Goal: Task Accomplishment & Management: Manage account settings

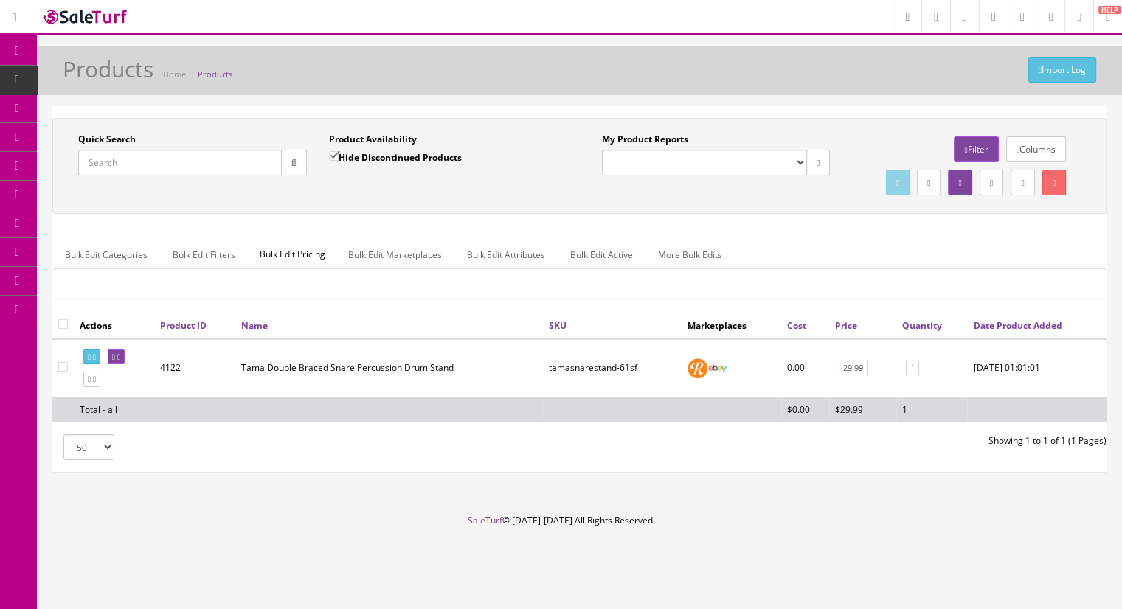
click at [136, 155] on link "Order List" at bounding box center [114, 166] width 155 height 29
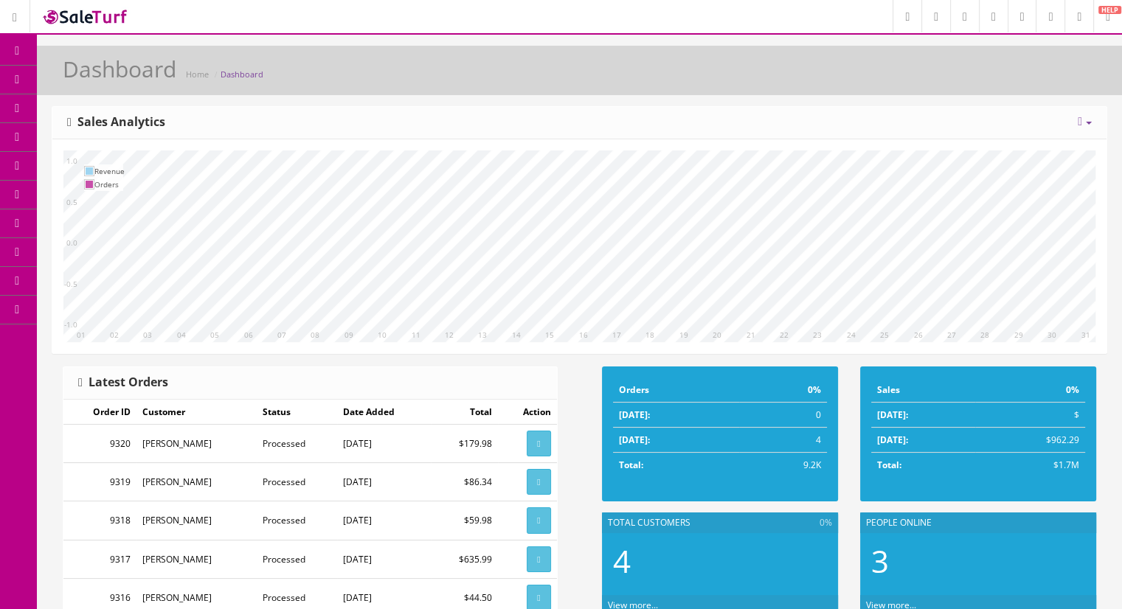
click at [103, 87] on link "Products" at bounding box center [114, 80] width 155 height 29
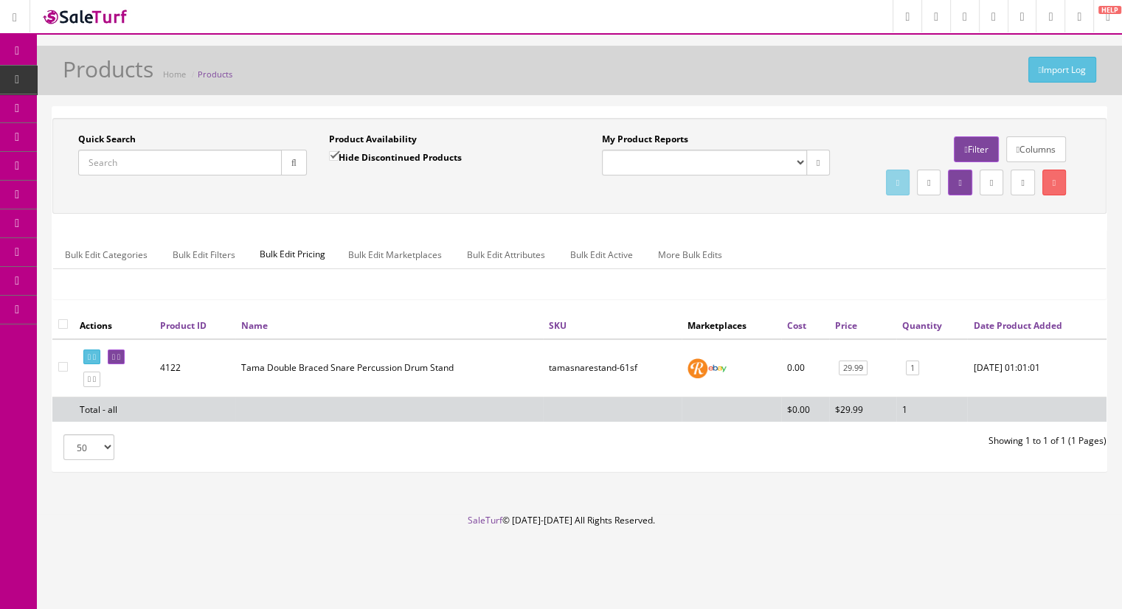
click at [158, 164] on input "Quick Search" at bounding box center [180, 163] width 204 height 26
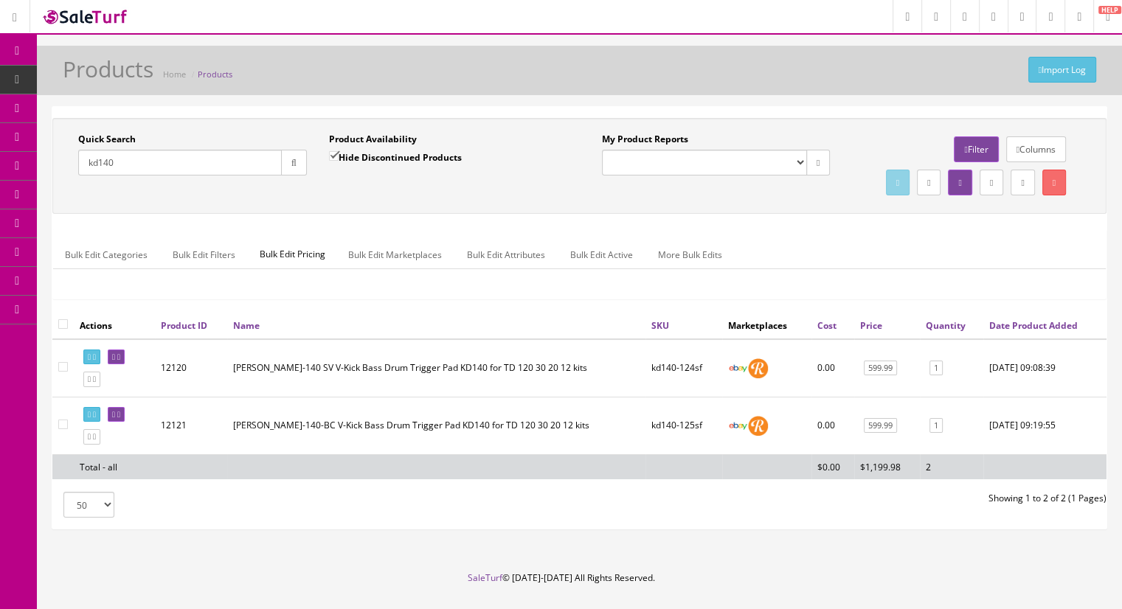
type input "kd140"
click at [62, 429] on input"] "checkbox" at bounding box center [63, 425] width 10 height 10
checkbox input"] "true"
click at [507, 269] on link "Bulk Edit Attributes" at bounding box center [506, 254] width 102 height 29
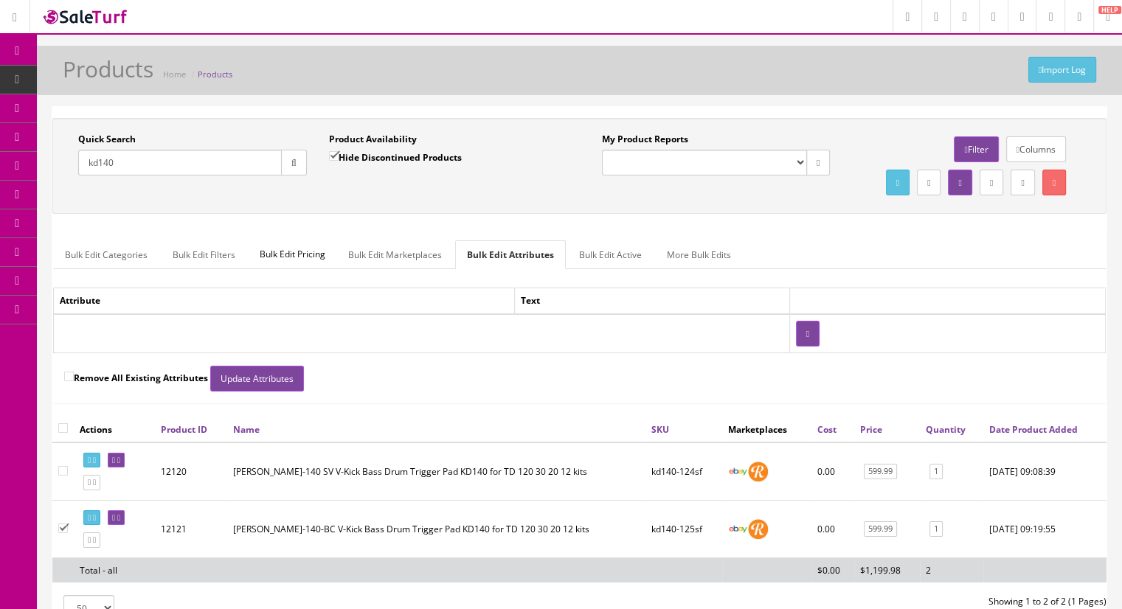
click at [586, 269] on link "Bulk Edit Active" at bounding box center [610, 254] width 86 height 29
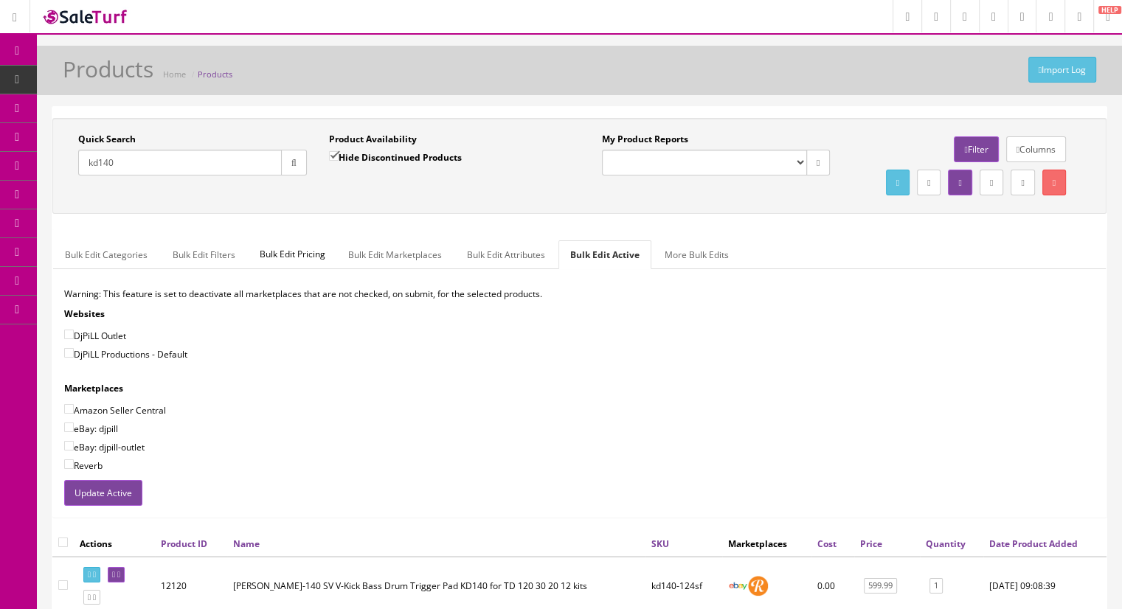
click at [690, 269] on link "More Bulk Edits" at bounding box center [697, 254] width 88 height 29
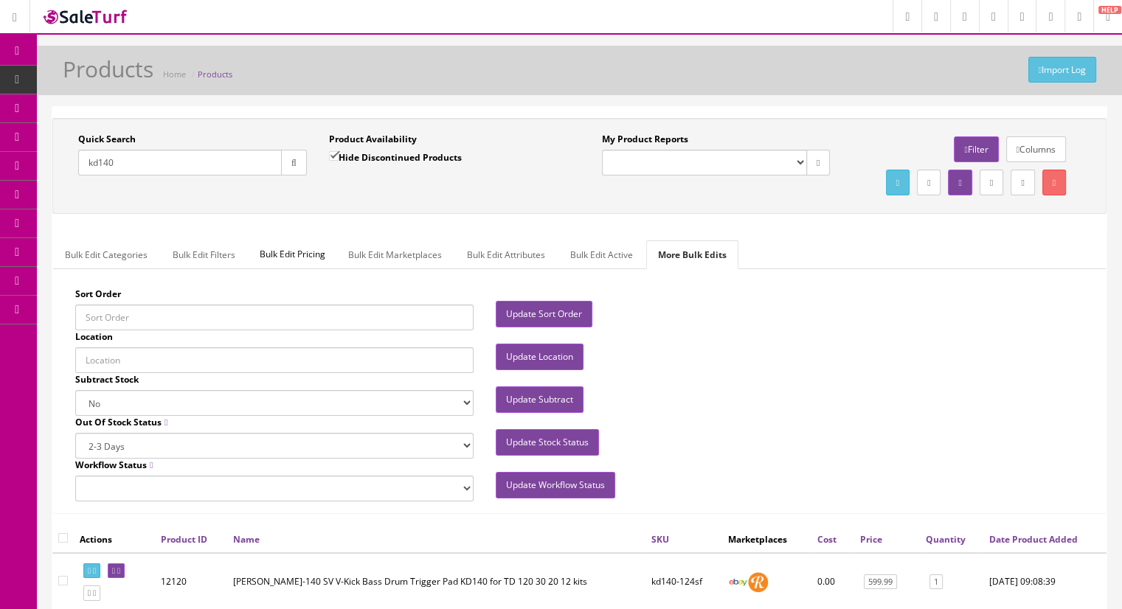
click at [372, 263] on div "Bulk Edit Categories Bulk Edit Filters Bulk Edit Pricing Bulk Edit Marketplaces…" at bounding box center [579, 370] width 1052 height 283
click at [379, 269] on link "Bulk Edit Marketplaces" at bounding box center [394, 254] width 117 height 29
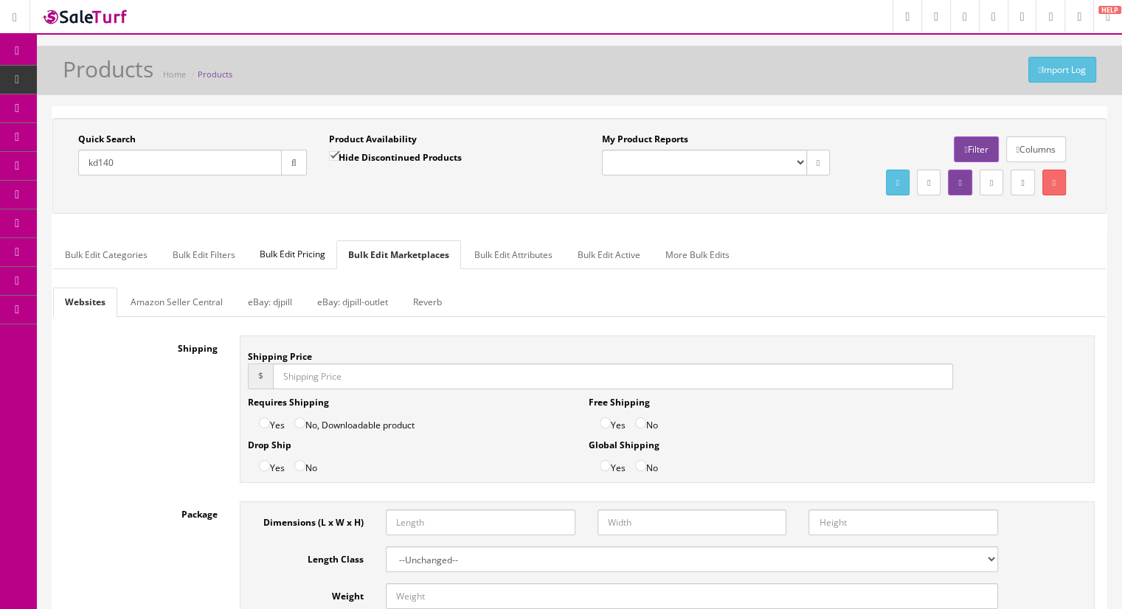
click at [115, 80] on span "Products" at bounding box center [113, 79] width 36 height 13
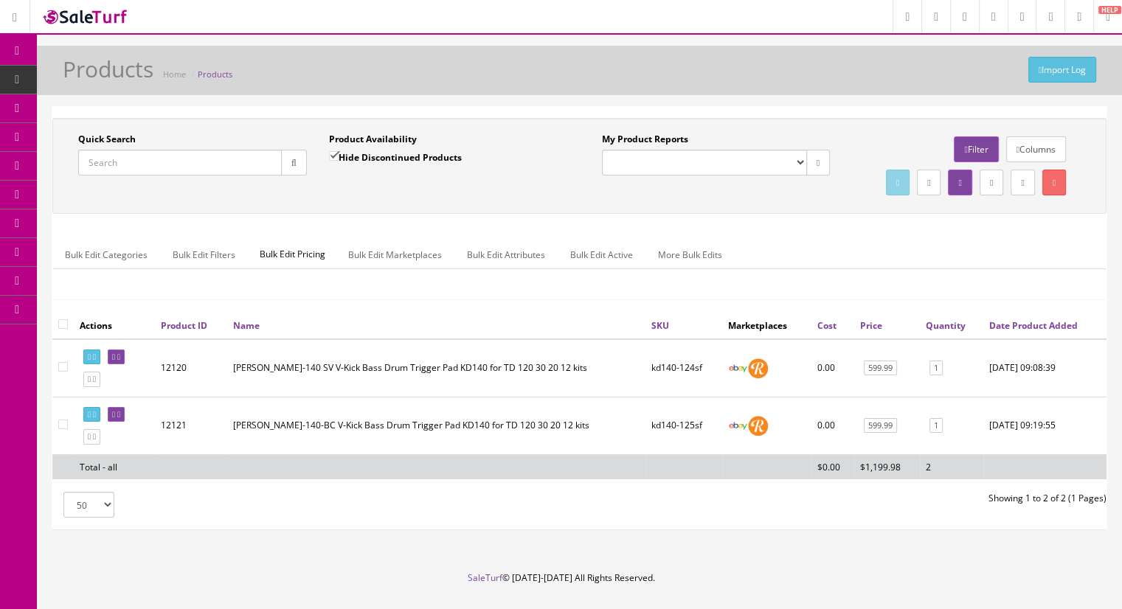
click at [138, 163] on input "Quick Search" at bounding box center [180, 163] width 204 height 26
type input "kd"
click at [120, 361] on icon at bounding box center [118, 357] width 3 height 8
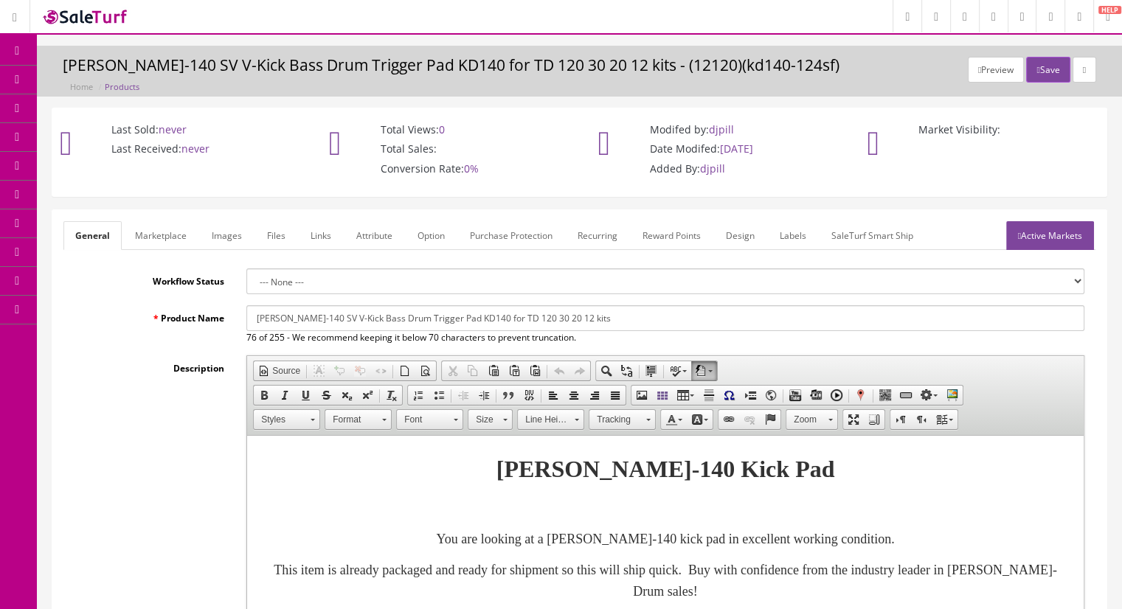
click at [166, 237] on link "Marketplace" at bounding box center [160, 235] width 75 height 29
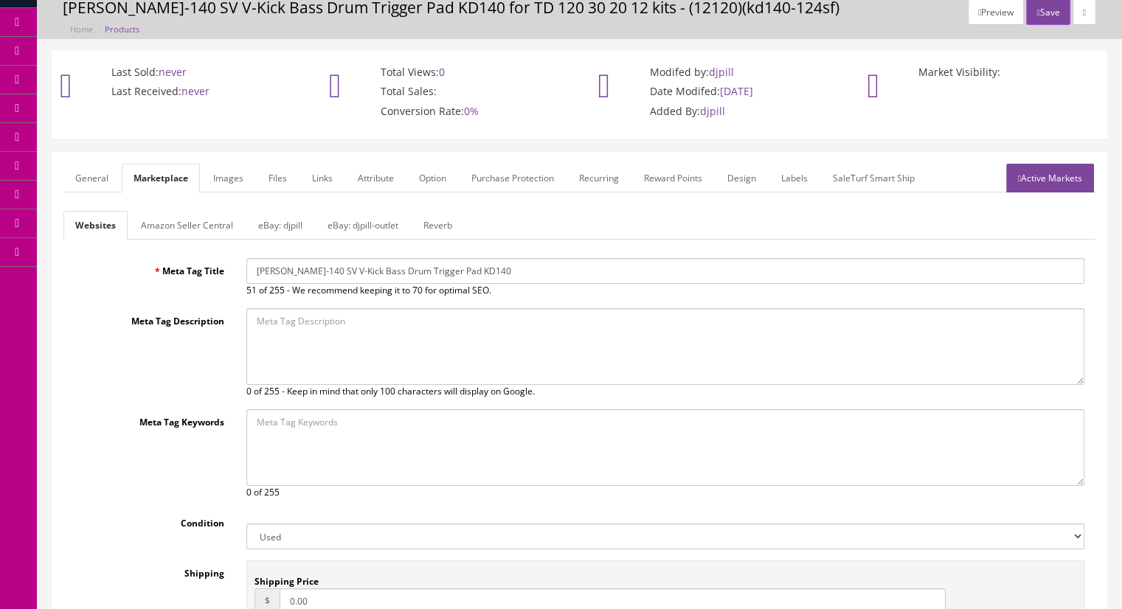
scroll to position [74, 0]
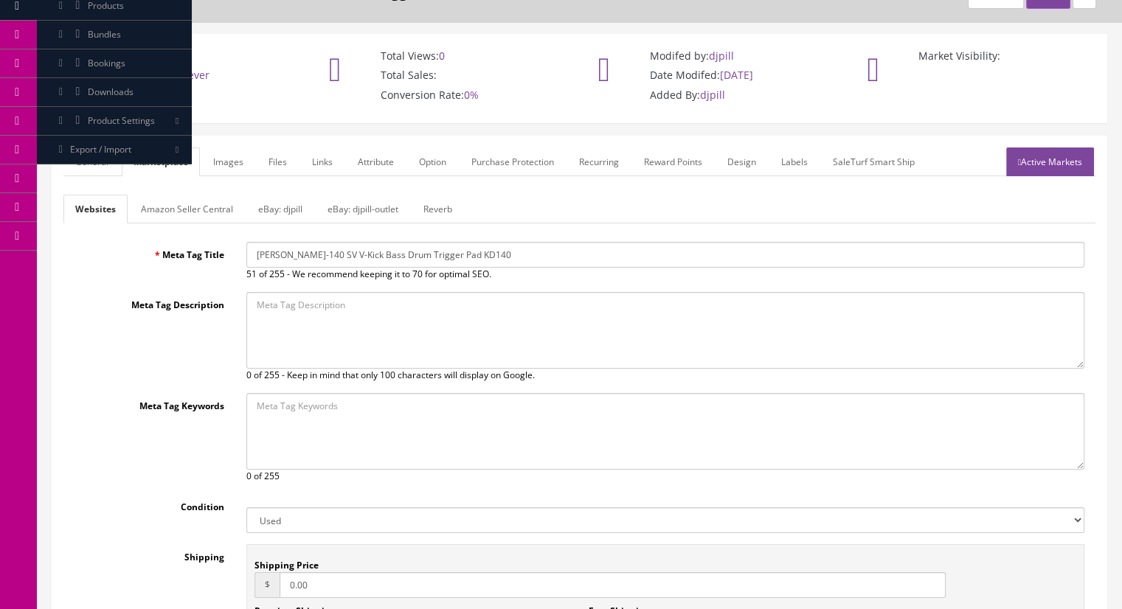
click at [429, 212] on link "Reverb" at bounding box center [438, 209] width 52 height 29
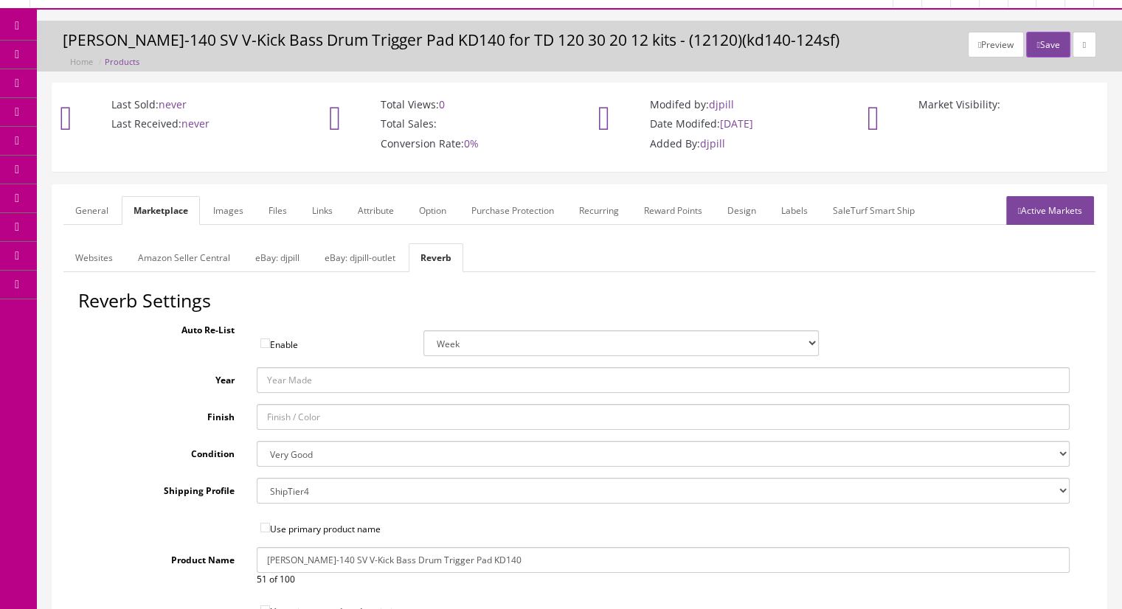
scroll to position [0, 0]
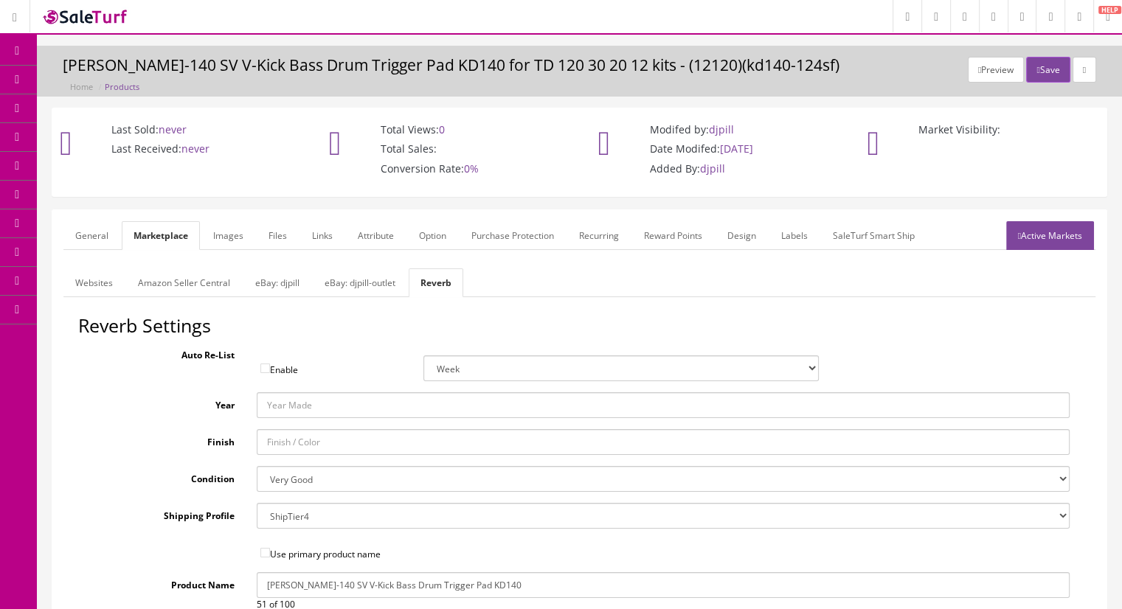
click at [94, 85] on link "Products" at bounding box center [114, 80] width 155 height 29
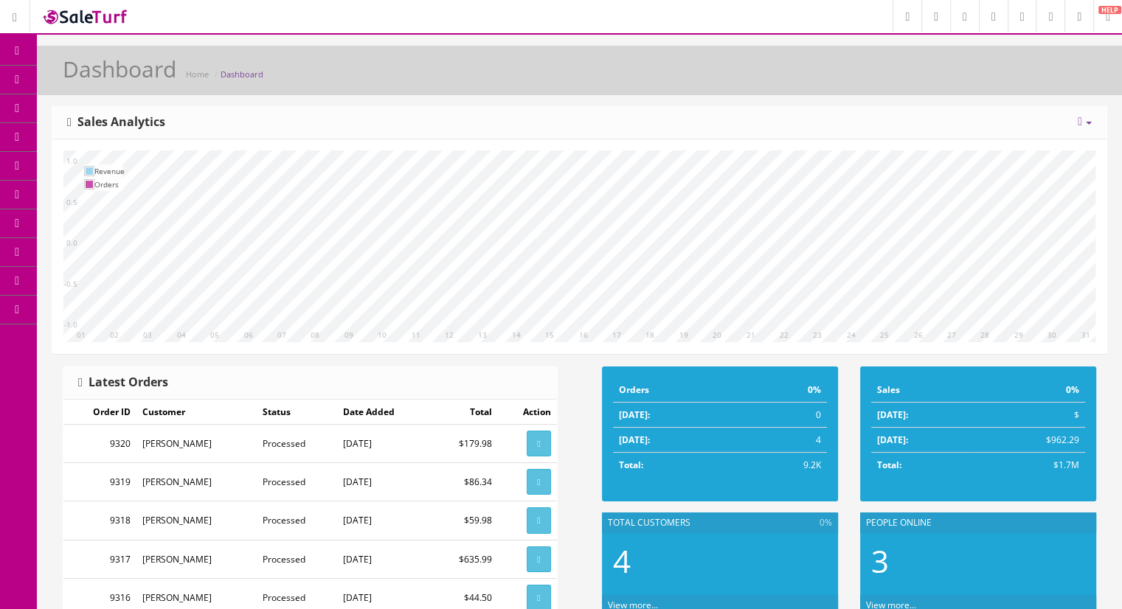
click at [97, 78] on span "Products" at bounding box center [106, 79] width 36 height 13
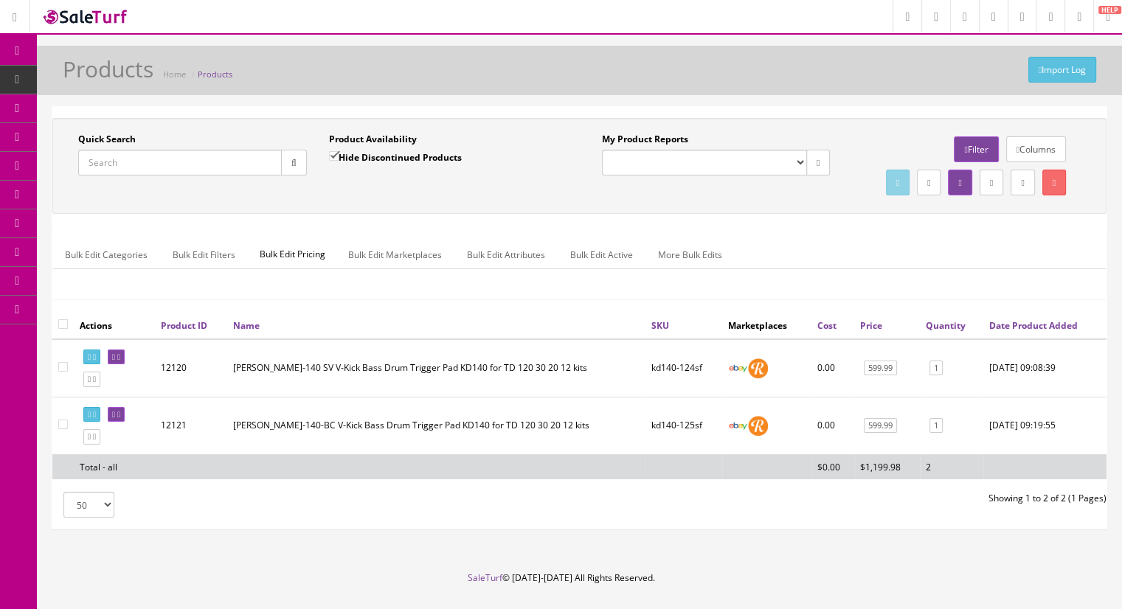
click at [145, 157] on input "Quick Search" at bounding box center [180, 163] width 204 height 26
click at [120, 419] on icon at bounding box center [118, 415] width 3 height 8
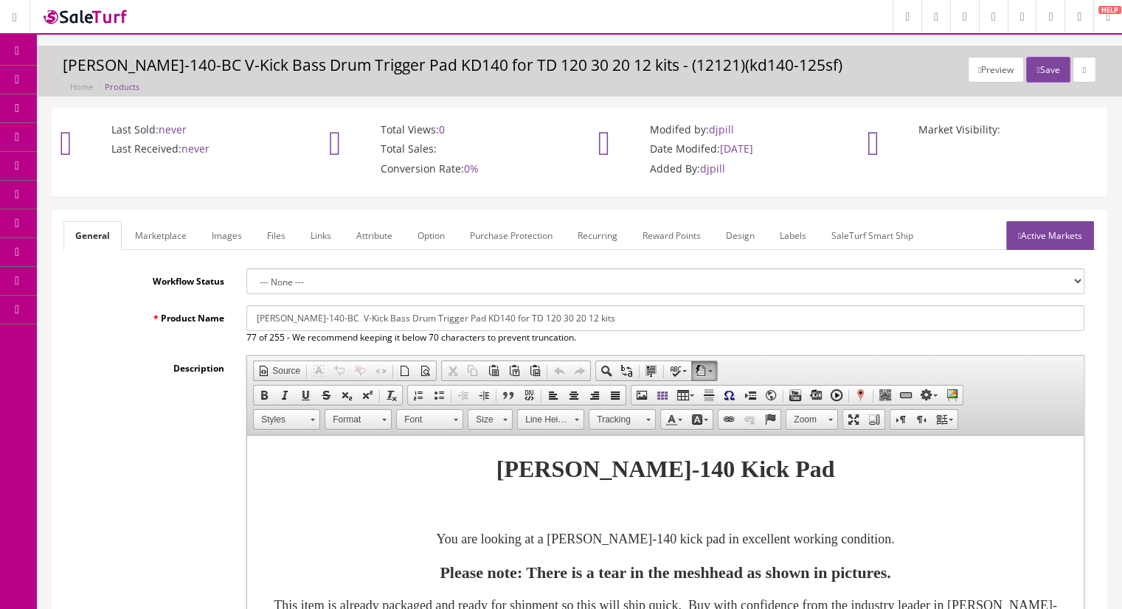
click at [177, 237] on link "Marketplace" at bounding box center [160, 235] width 75 height 29
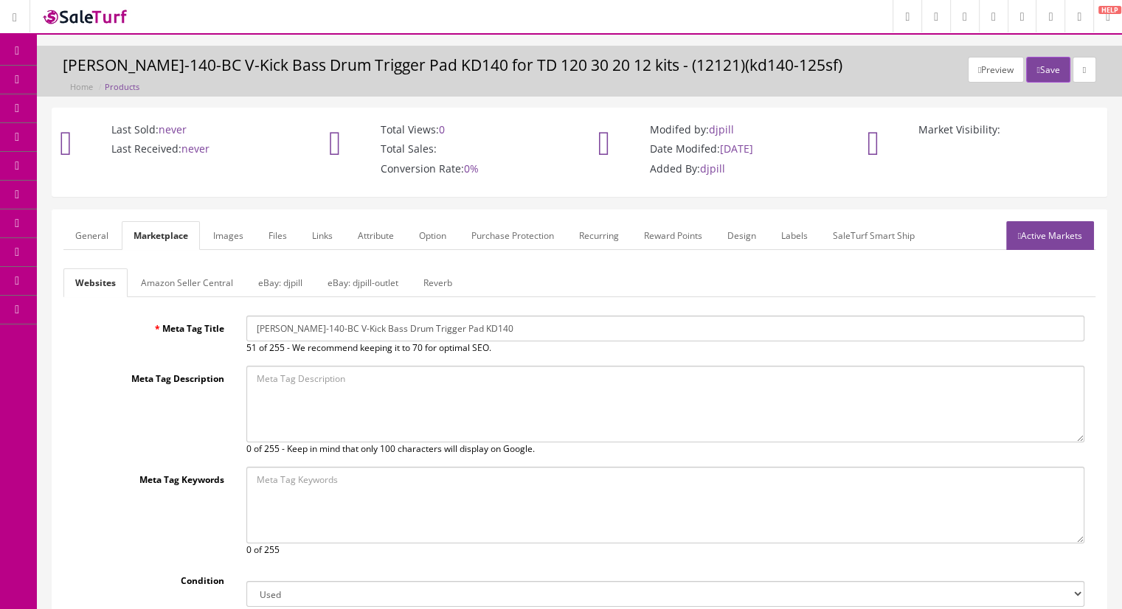
click at [437, 282] on link "Reverb" at bounding box center [438, 282] width 52 height 29
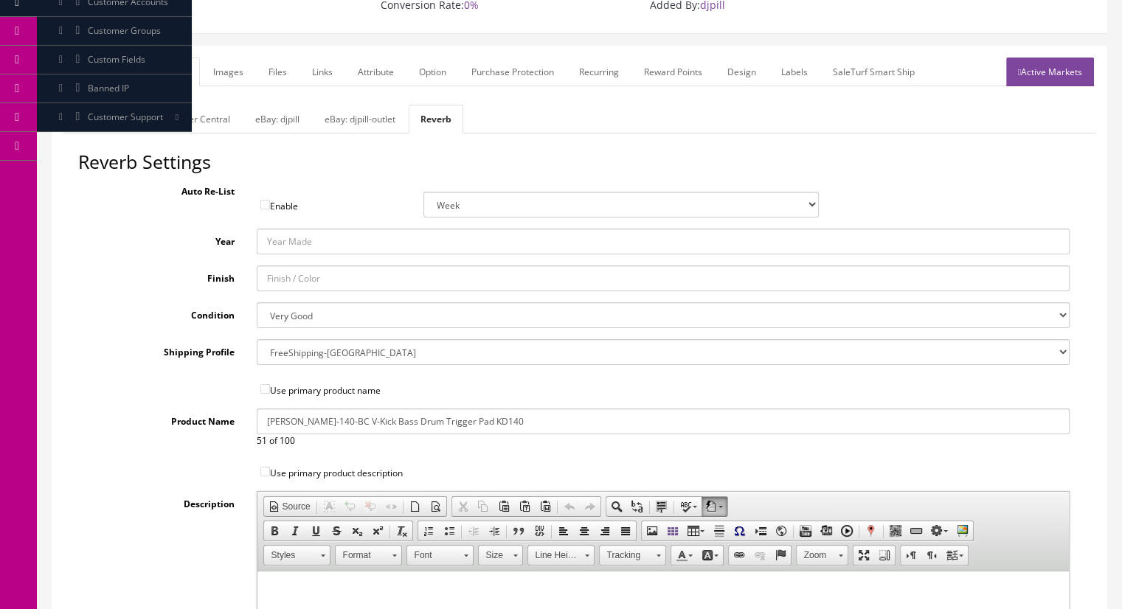
scroll to position [221, 0]
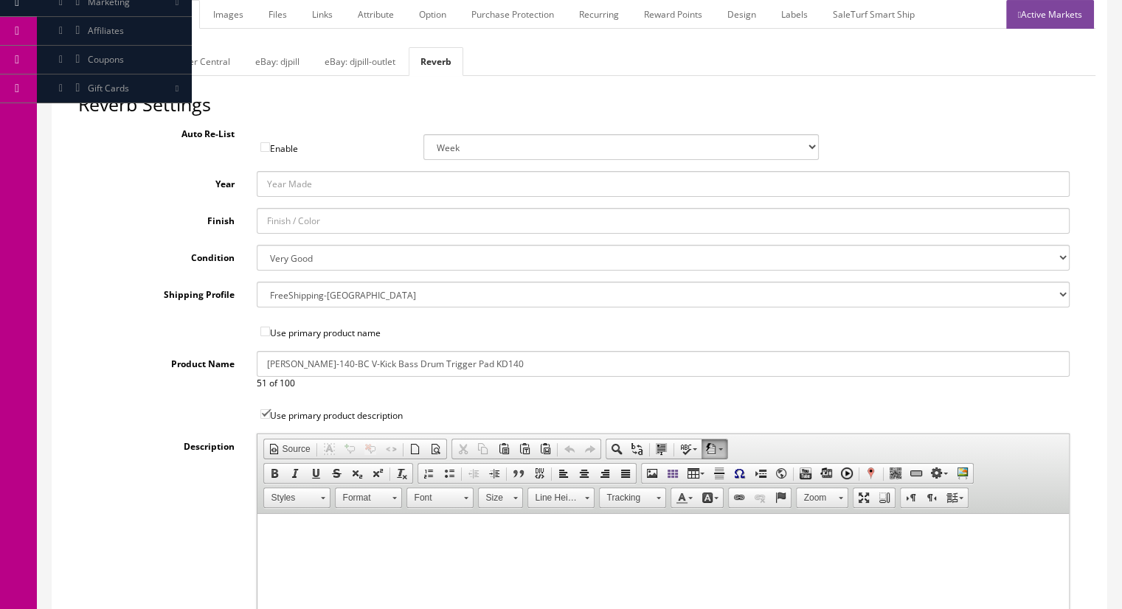
click at [318, 288] on select "--- None --- USPSsmallflatrate ShipTier5 FreeShipping-US ShipTier3 ShipTier1 Fi…" at bounding box center [663, 295] width 813 height 26
select select "3753"
click at [257, 282] on select "--- None --- USPSsmallflatrate ShipTier5 FreeShipping-US ShipTier3 ShipTier1 Fi…" at bounding box center [663, 295] width 813 height 26
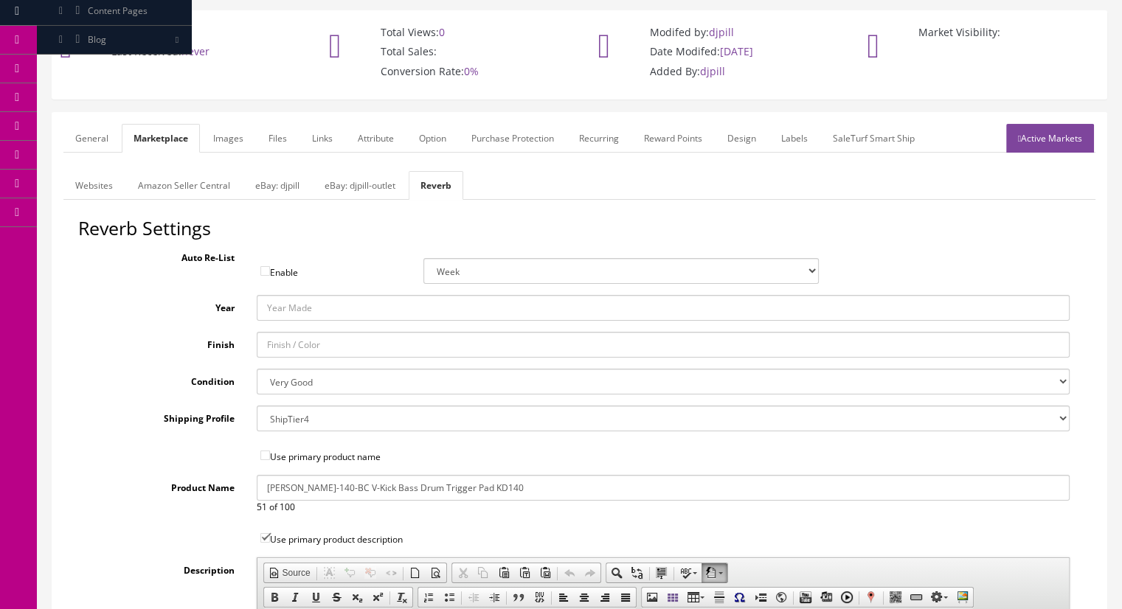
scroll to position [0, 0]
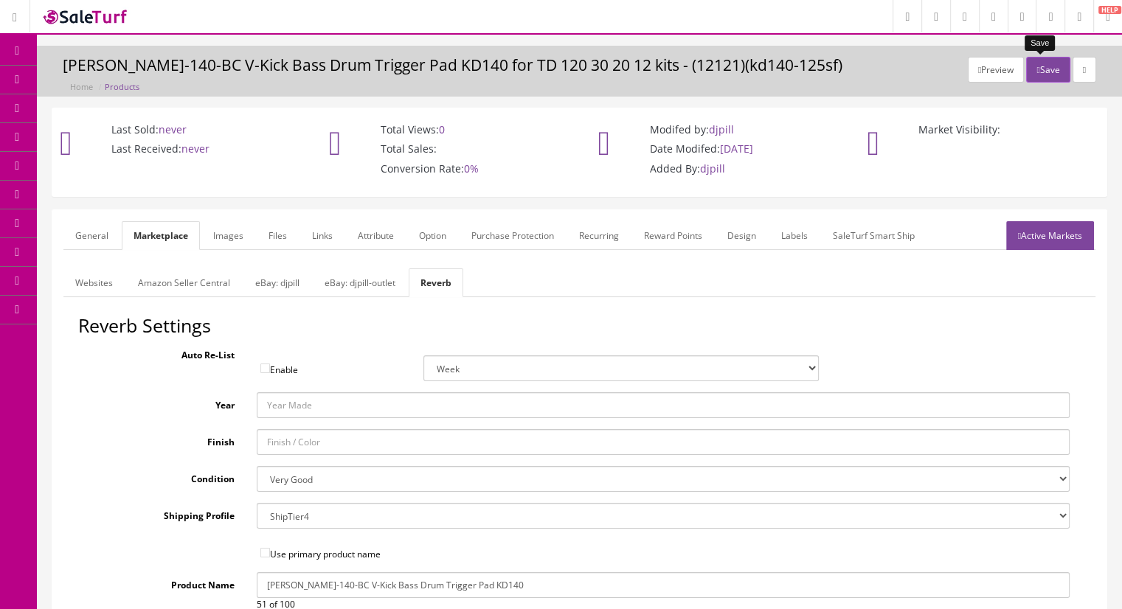
click at [1045, 68] on button "Save" at bounding box center [1048, 70] width 44 height 26
